Goal: Task Accomplishment & Management: Manage account settings

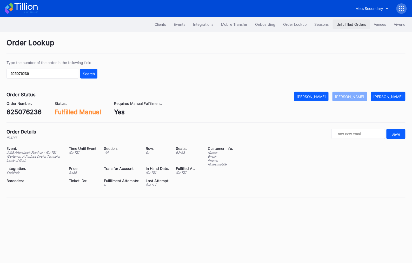
click at [348, 26] on div "Unfulfilled Orders" at bounding box center [352, 24] width 30 height 4
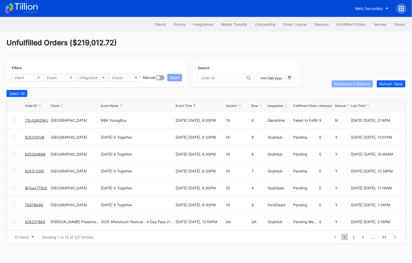
click at [31, 118] on link "73L0QN2XKJ" at bounding box center [36, 120] width 23 height 4
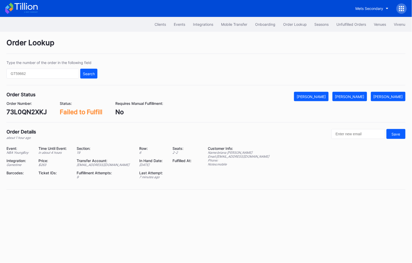
click at [31, 110] on div "73L0QN2XKJ" at bounding box center [27, 112] width 40 height 8
copy div "73L0QN2XKJ"
click at [355, 94] on button "[PERSON_NAME]" at bounding box center [350, 96] width 35 height 9
click at [348, 24] on div "Unfulfilled Orders" at bounding box center [352, 24] width 30 height 4
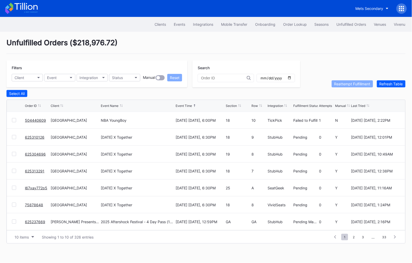
click at [36, 120] on link "504440609" at bounding box center [35, 120] width 21 height 4
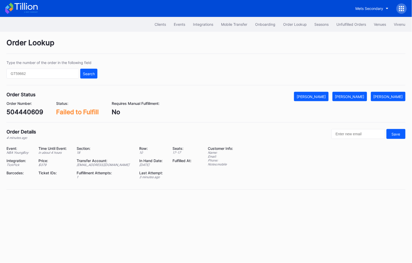
click at [20, 114] on div "504440609" at bounding box center [25, 112] width 37 height 8
copy div "504440609"
click at [356, 94] on div "[PERSON_NAME]" at bounding box center [349, 96] width 29 height 4
copy div "504440609"
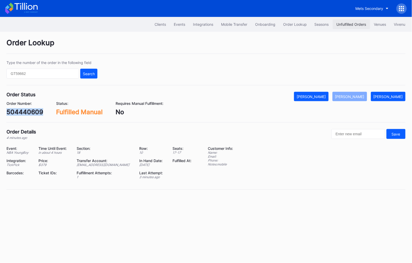
click at [347, 24] on div "Unfulfilled Orders" at bounding box center [352, 24] width 30 height 4
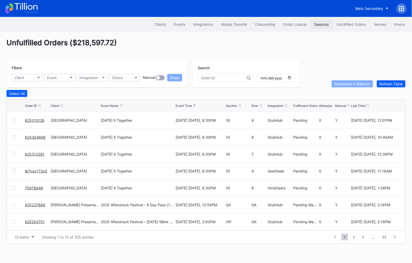
click at [311, 25] on button "Seasons" at bounding box center [322, 25] width 22 height 10
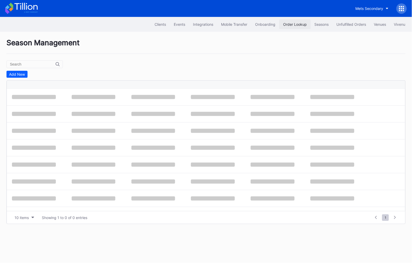
click at [292, 25] on div "Order Lookup" at bounding box center [295, 24] width 24 height 4
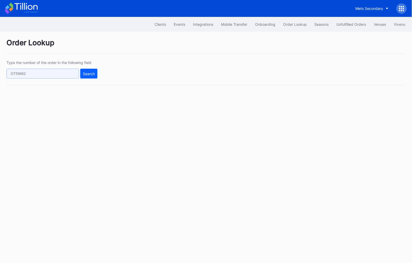
click at [40, 75] on input "text" at bounding box center [43, 74] width 73 height 10
paste input "624920496"
type input "624920496"
click at [92, 72] on div "Search" at bounding box center [89, 74] width 12 height 4
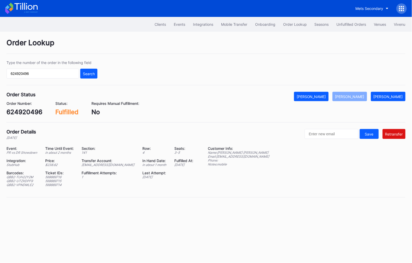
click at [115, 164] on div "ed-8158523@eventdynamic.com" at bounding box center [109, 165] width 54 height 4
copy div "ed-8158523@eventdynamic.com"
click at [20, 114] on div "624920496" at bounding box center [25, 112] width 36 height 8
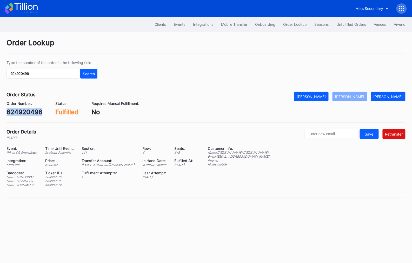
click at [20, 114] on div "624920496" at bounding box center [25, 112] width 36 height 8
copy div "624920496"
